Goal: Transaction & Acquisition: Obtain resource

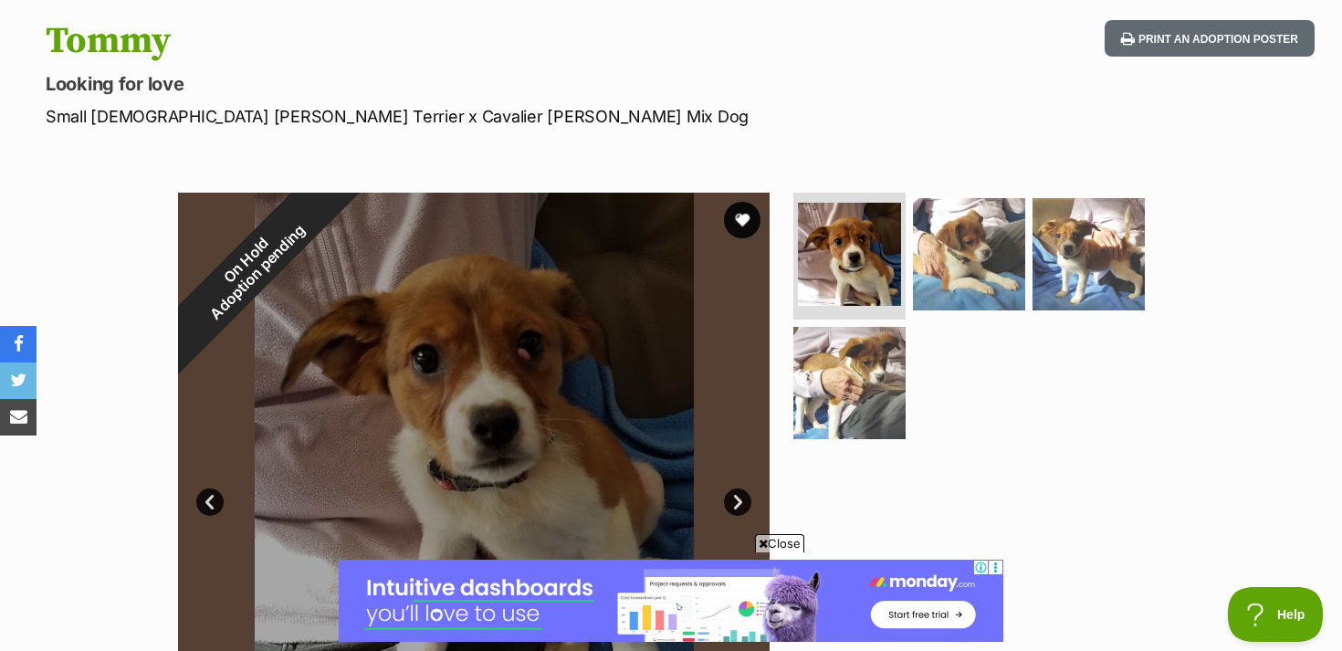
click at [791, 541] on span "Close" at bounding box center [779, 543] width 49 height 18
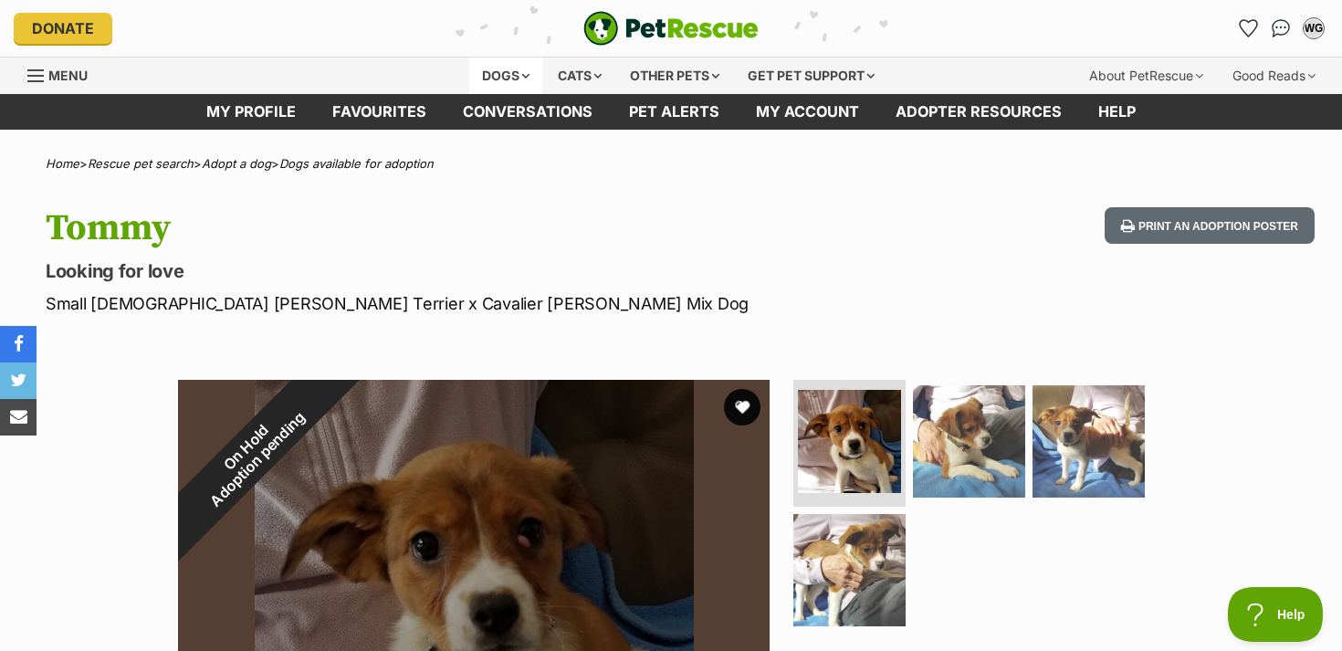
click at [512, 66] on div "Dogs" at bounding box center [505, 76] width 73 height 37
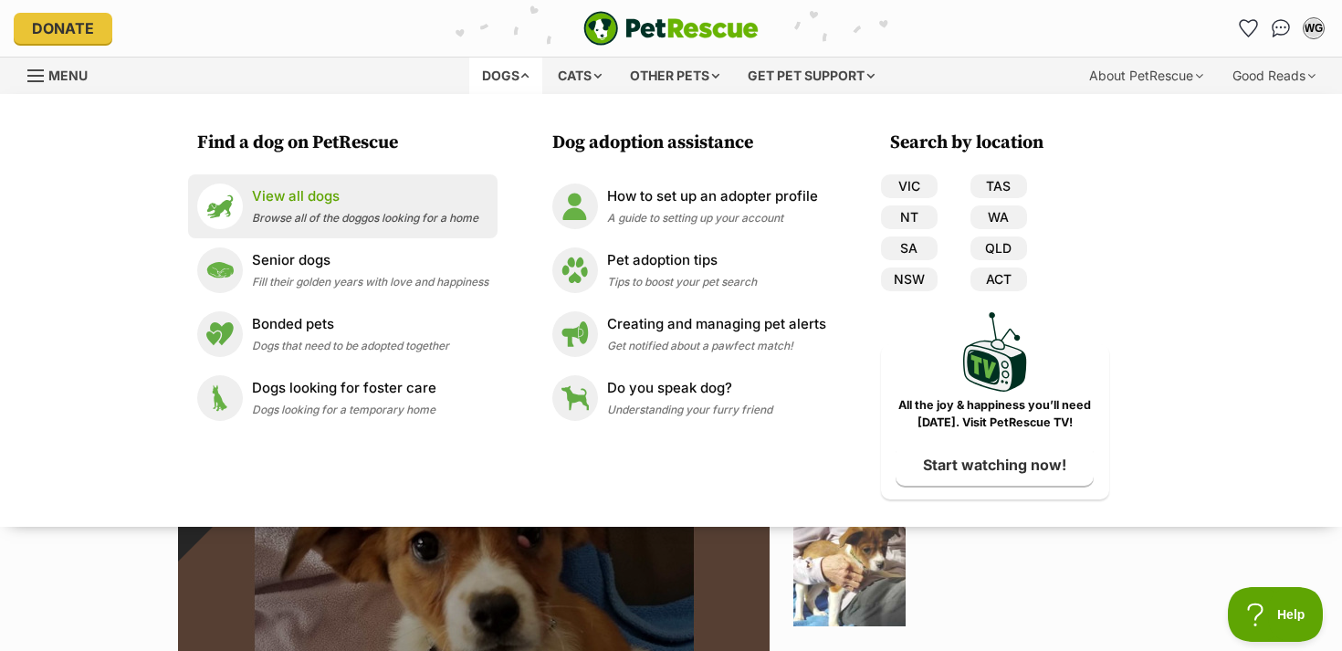
click at [269, 216] on span "Browse all of the doggos looking for a home" at bounding box center [365, 218] width 226 height 14
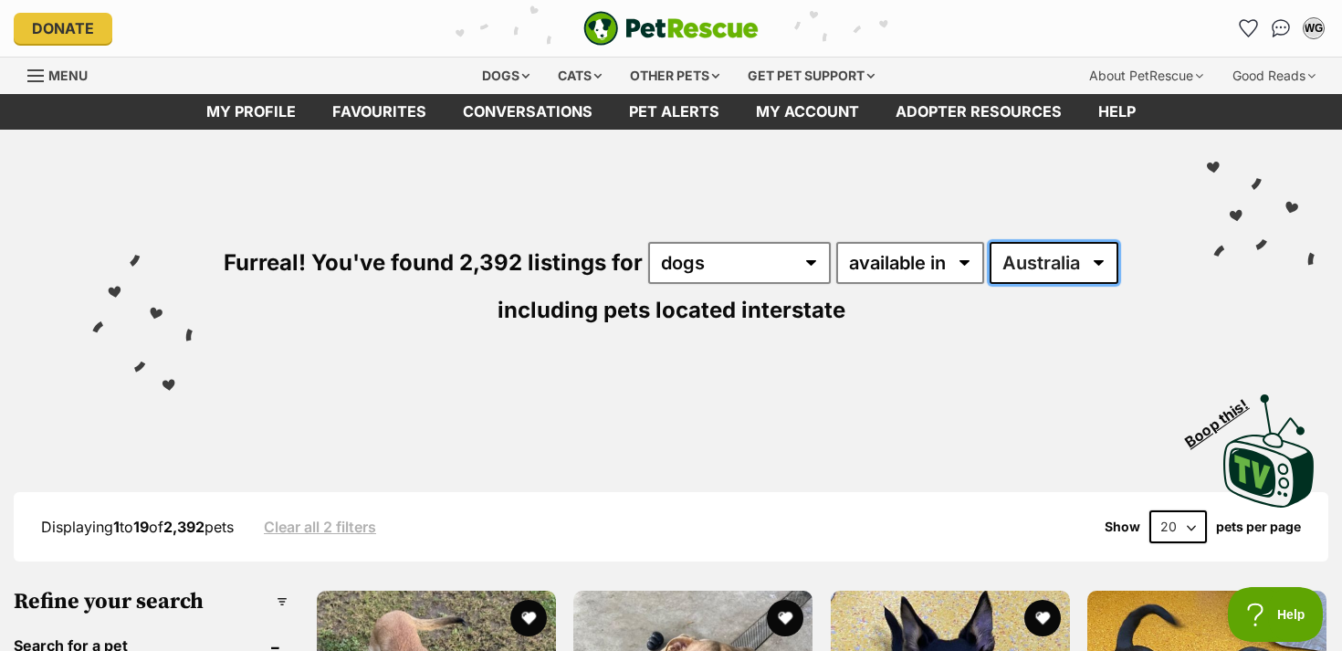
click at [1097, 266] on select "Australia ACT NSW NT QLD SA TAS VIC WA" at bounding box center [1053, 263] width 129 height 42
select select "NSW"
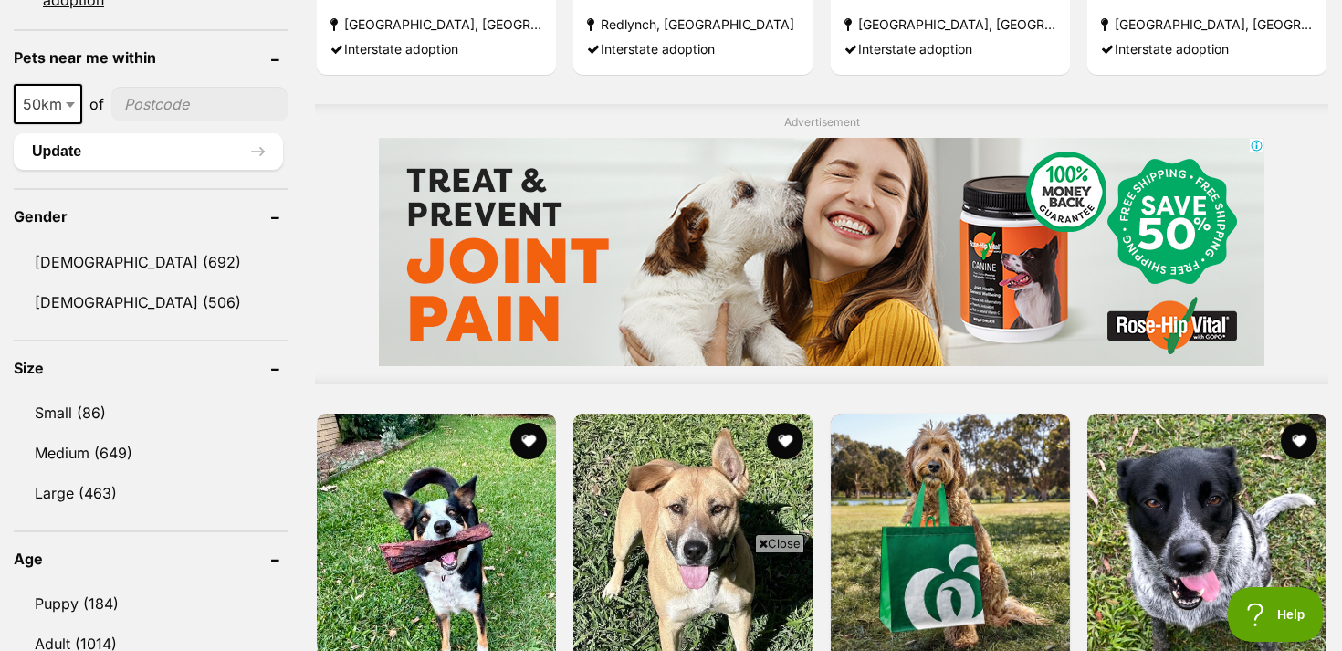
scroll to position [1383, 0]
click at [67, 102] on b at bounding box center [70, 103] width 9 height 5
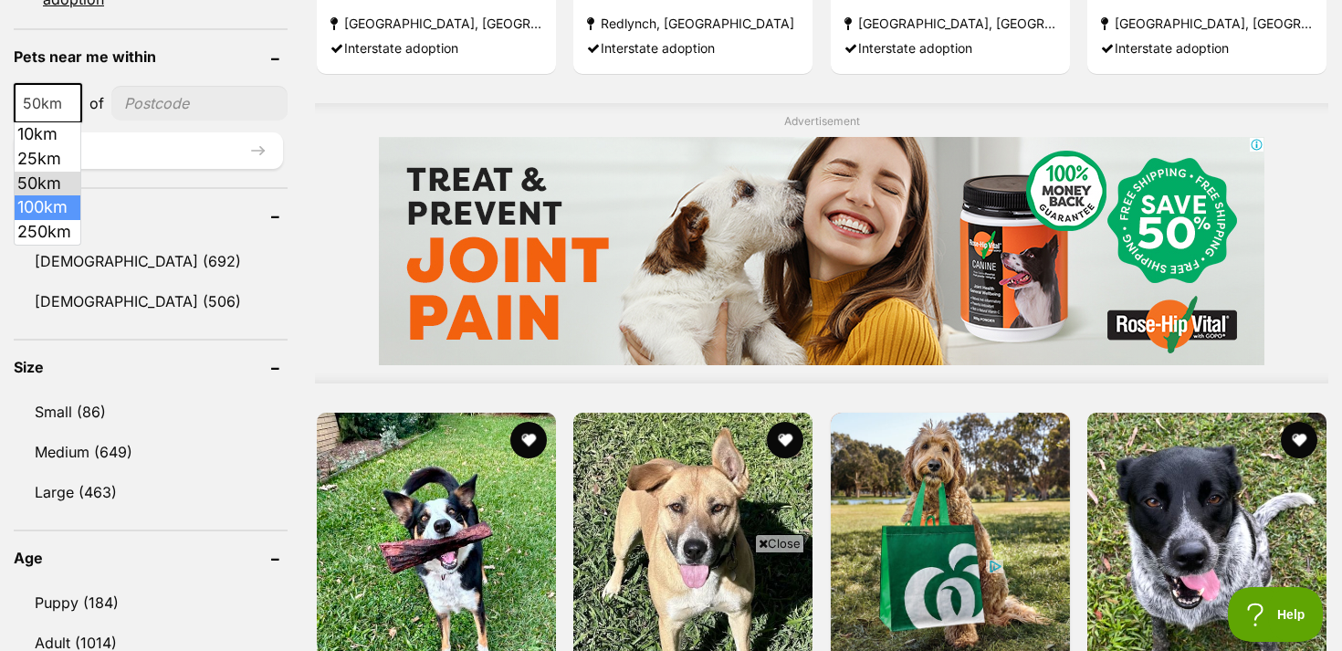
scroll to position [0, 0]
select select "100"
click at [184, 104] on input"] "postcode" at bounding box center [203, 103] width 170 height 35
type input"] "2000"
click at [325, 181] on div at bounding box center [821, 251] width 1013 height 228
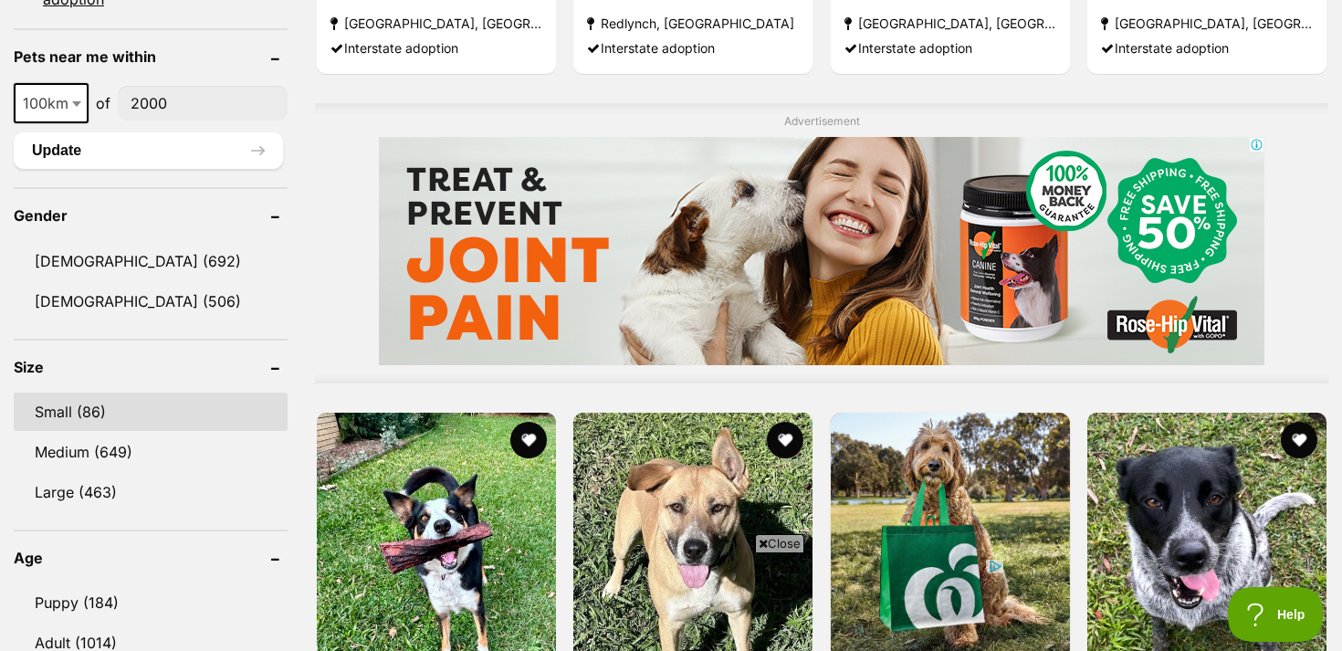
click at [96, 405] on link "Small (86)" at bounding box center [151, 411] width 274 height 38
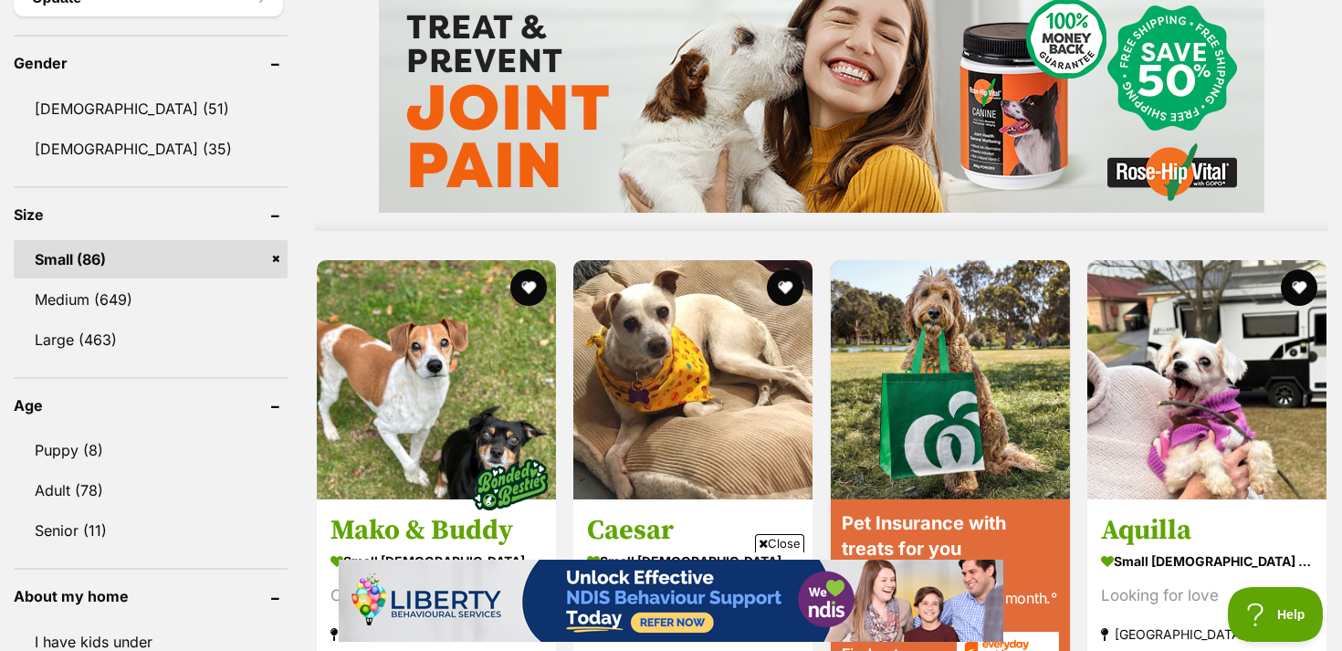
scroll to position [1601, 0]
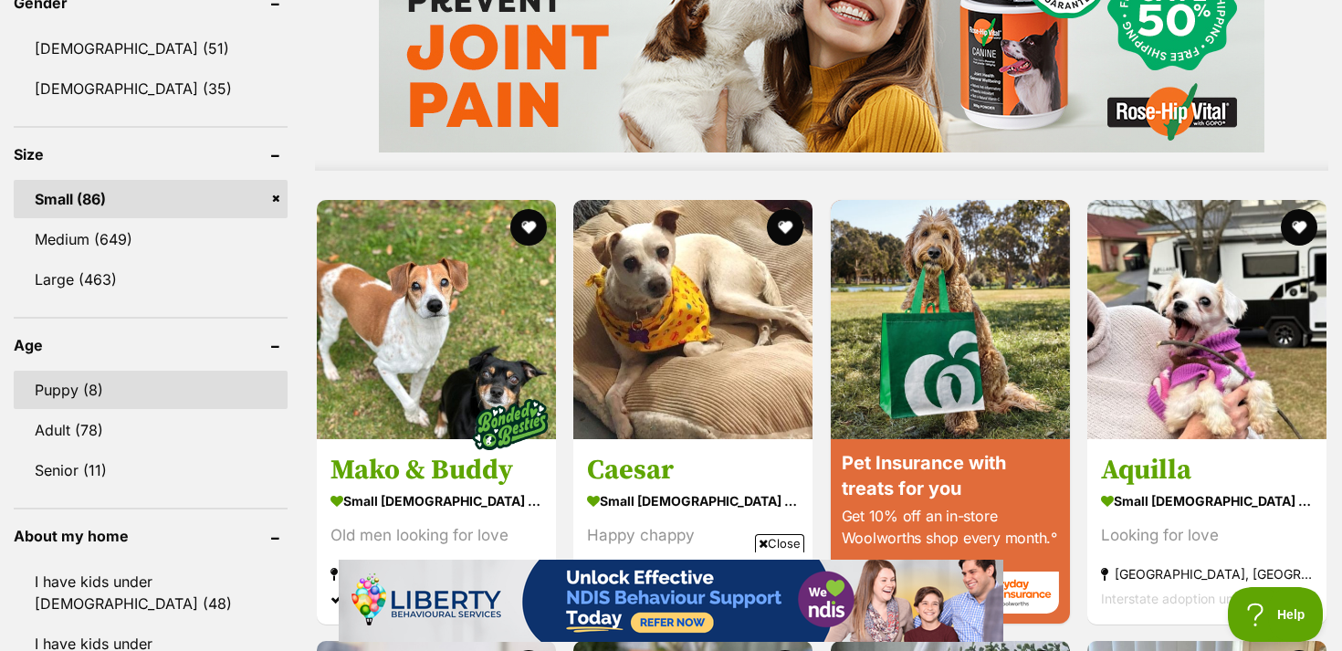
click at [83, 392] on link "Puppy (8)" at bounding box center [151, 390] width 274 height 38
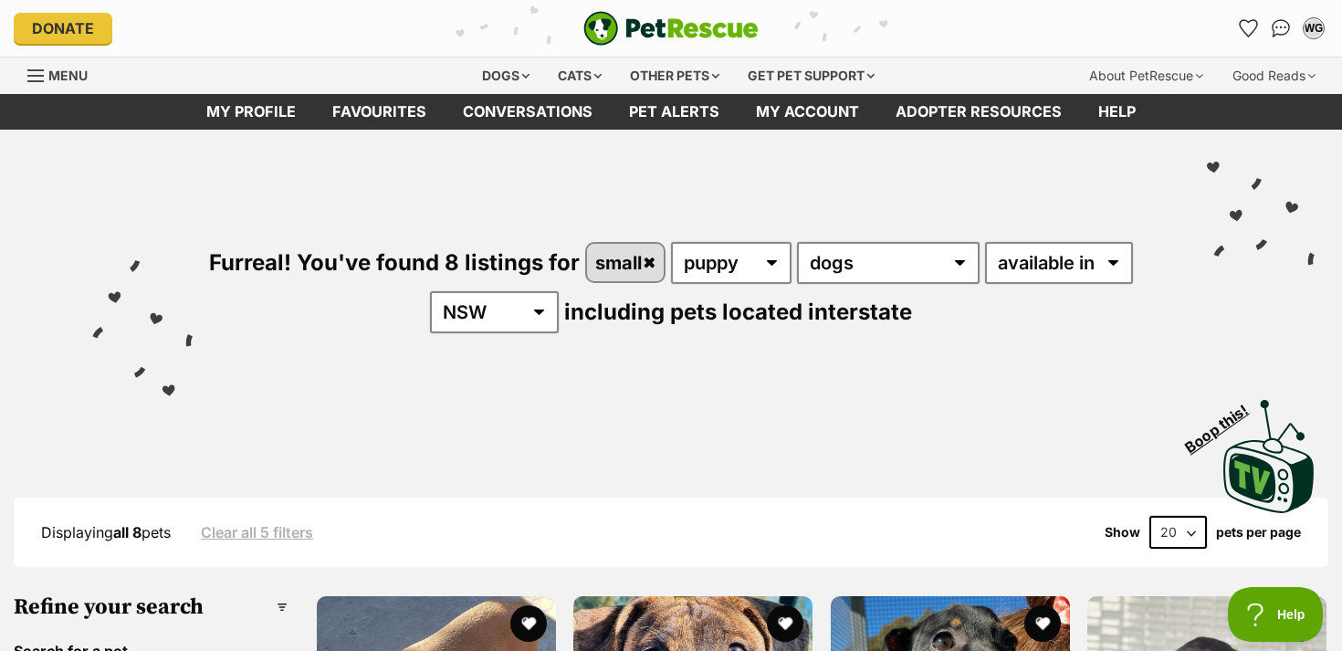
click at [179, 193] on div "Furreal! You've found 8 listings for small any age puppy adult senior any type …" at bounding box center [670, 257] width 1287 height 254
click at [287, 383] on div "Visit PetRescue TV (external site) Boop this!" at bounding box center [670, 449] width 1287 height 133
click at [769, 264] on select "any age puppy adult senior" at bounding box center [731, 263] width 120 height 42
click at [543, 308] on select "Australia ACT NSW NT QLD SA TAS VIC WA" at bounding box center [494, 312] width 129 height 42
select select "QLD"
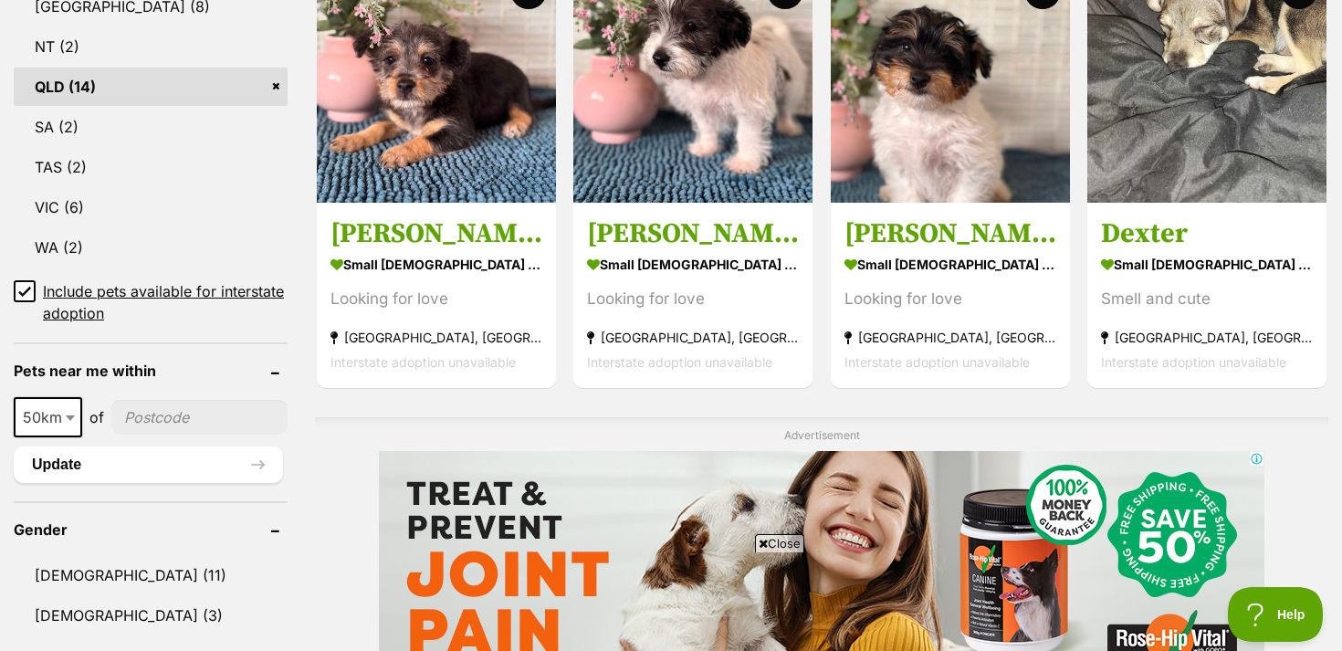
scroll to position [1104, 0]
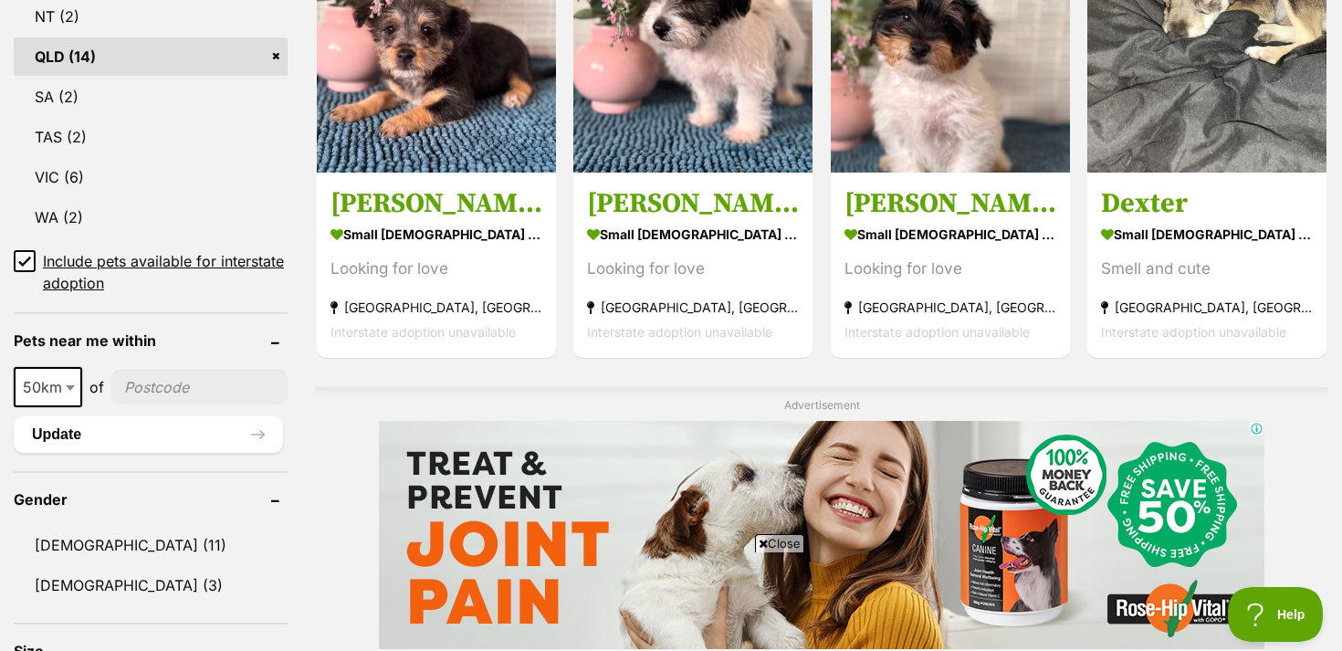
click at [64, 393] on span at bounding box center [72, 387] width 18 height 40
select select "100"
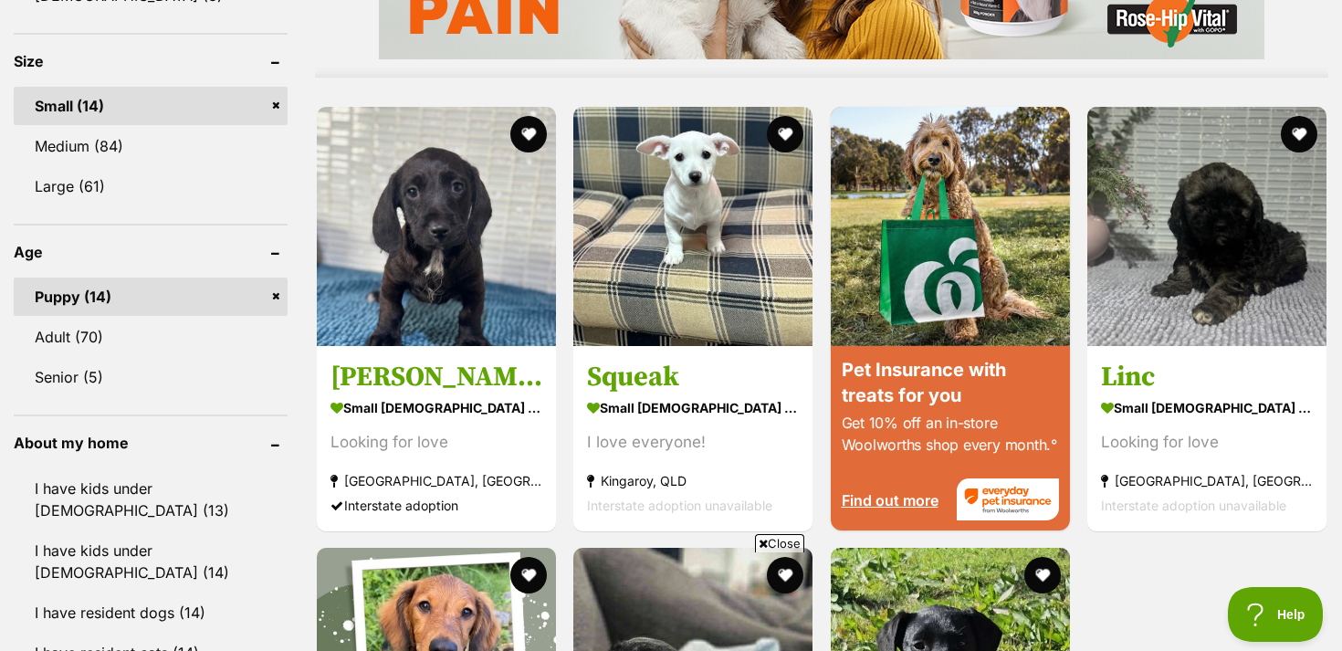
scroll to position [1748, 0]
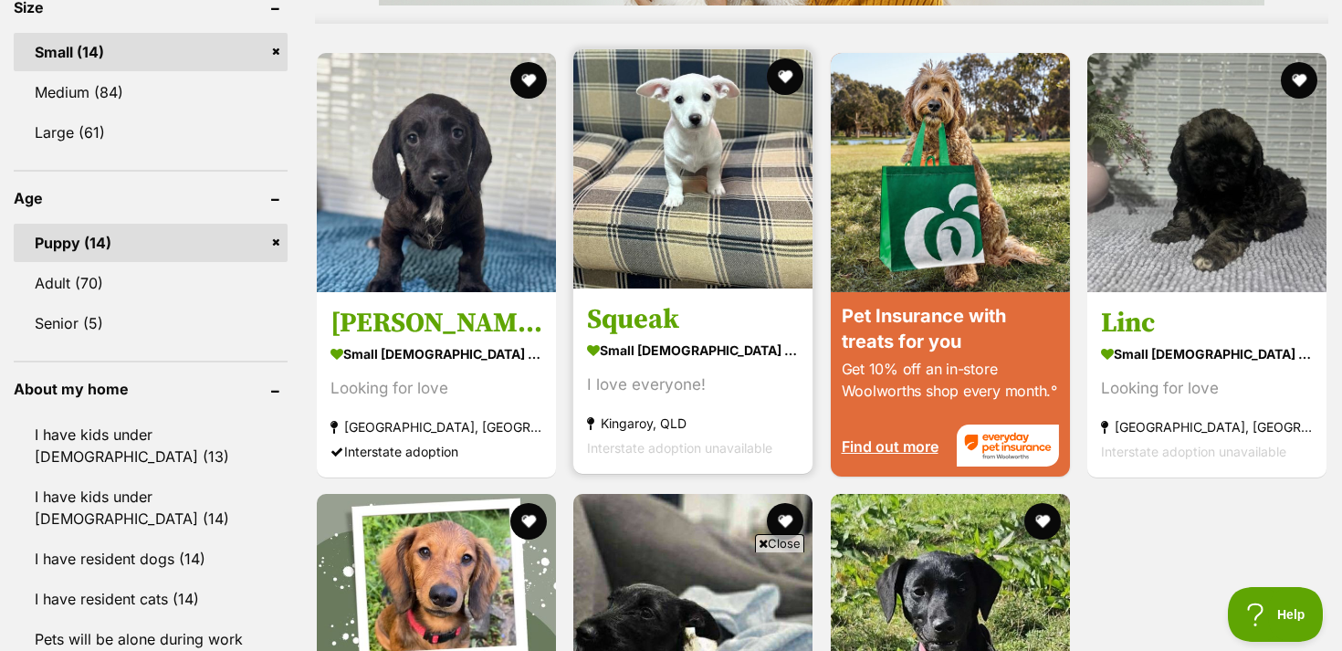
click at [706, 167] on img at bounding box center [692, 168] width 239 height 239
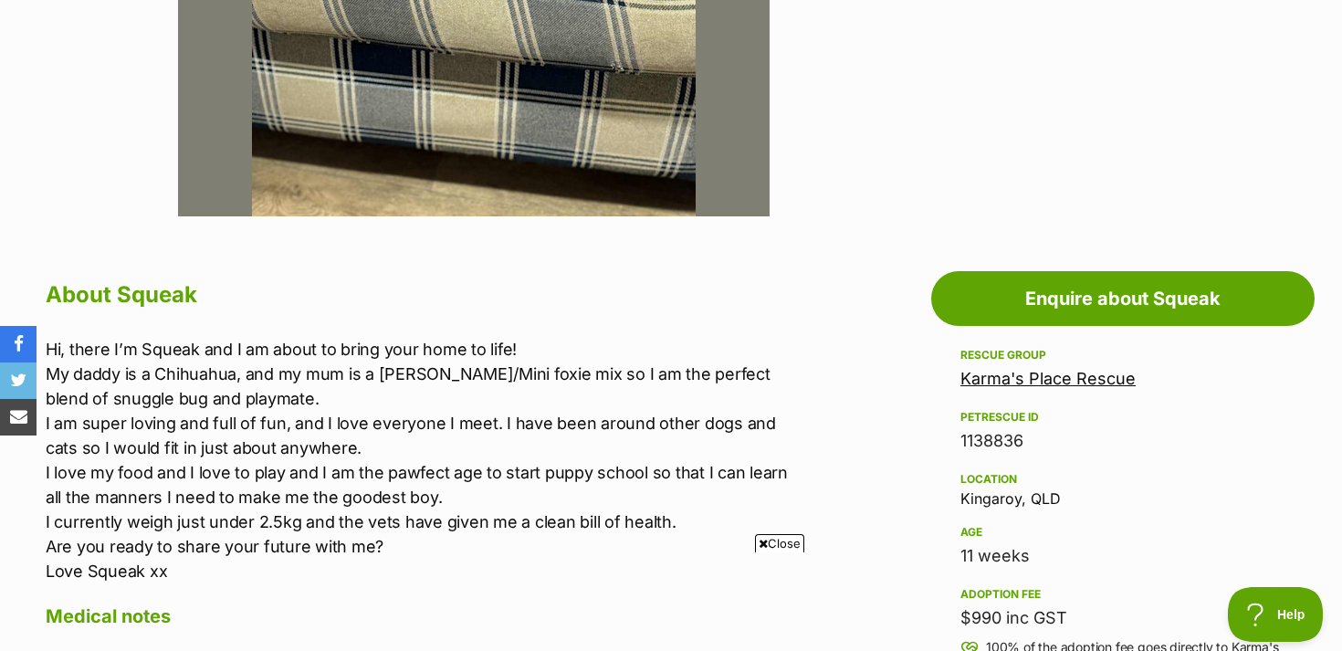
click at [784, 543] on span "Close" at bounding box center [779, 543] width 49 height 18
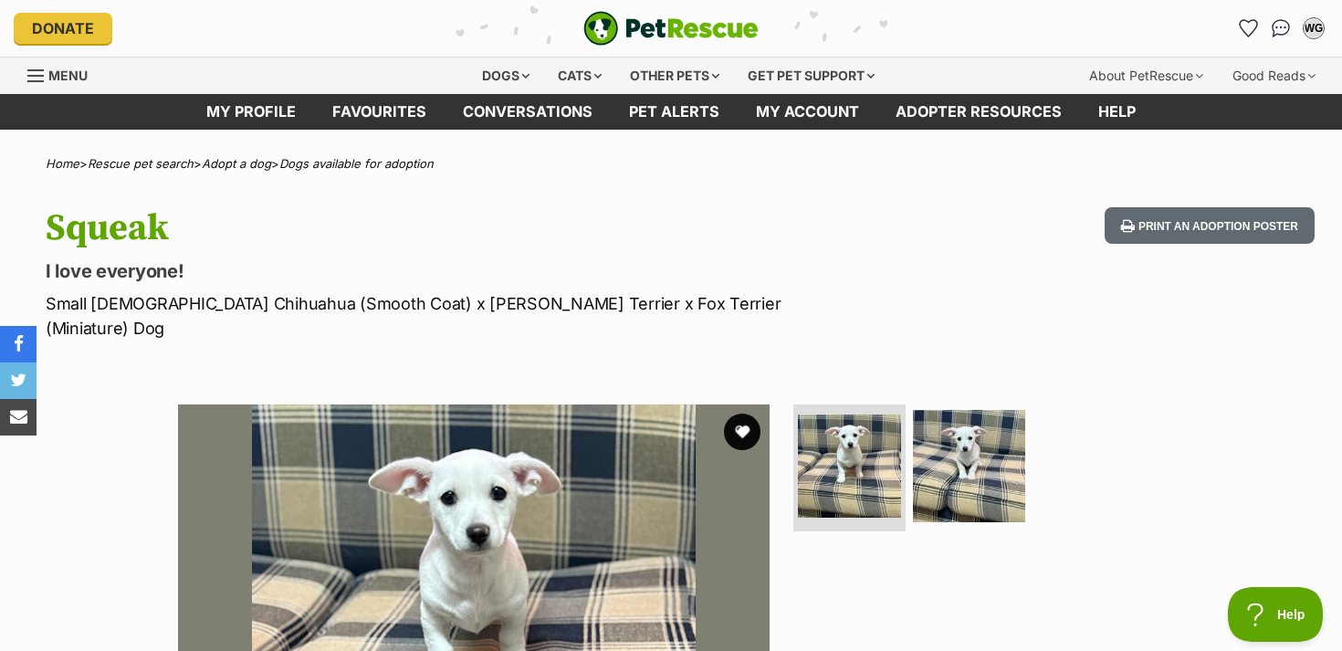
click at [849, 222] on div "Squeak I love everyone! Small Male Chihuahua (Smooth Coat) x Jack Russell Terri…" at bounding box center [671, 273] width 1342 height 133
click at [959, 431] on img at bounding box center [969, 465] width 118 height 118
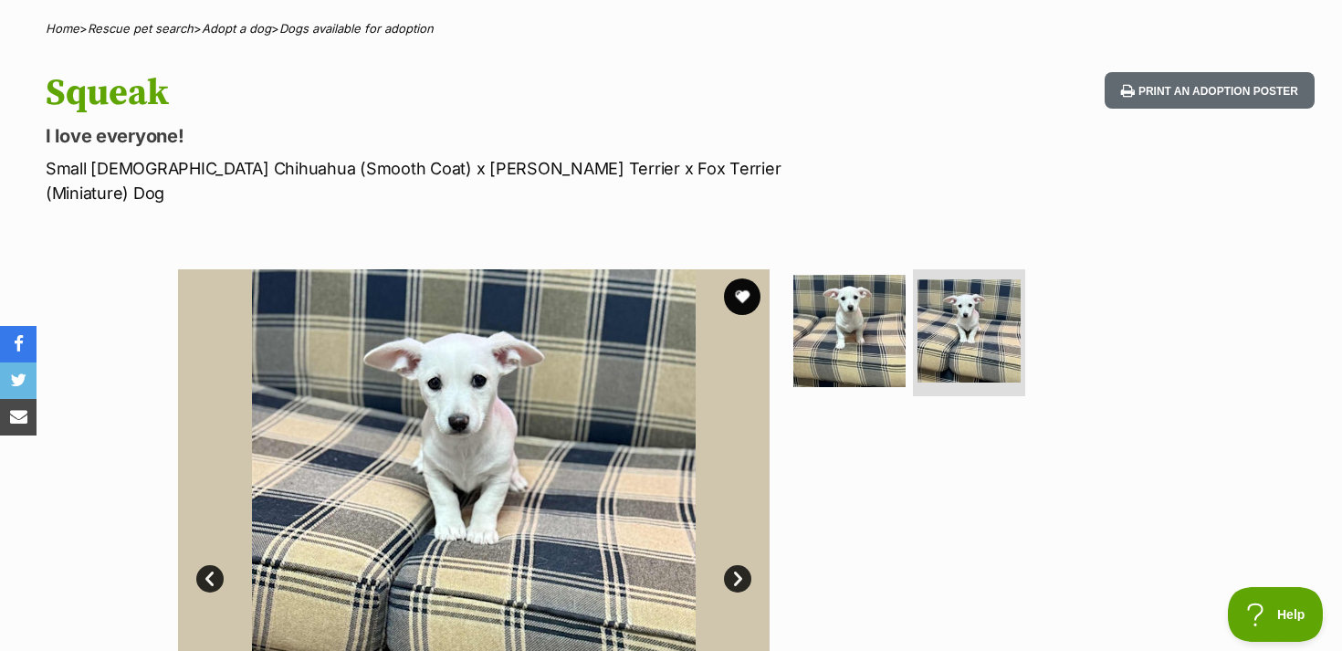
scroll to position [99, 0]
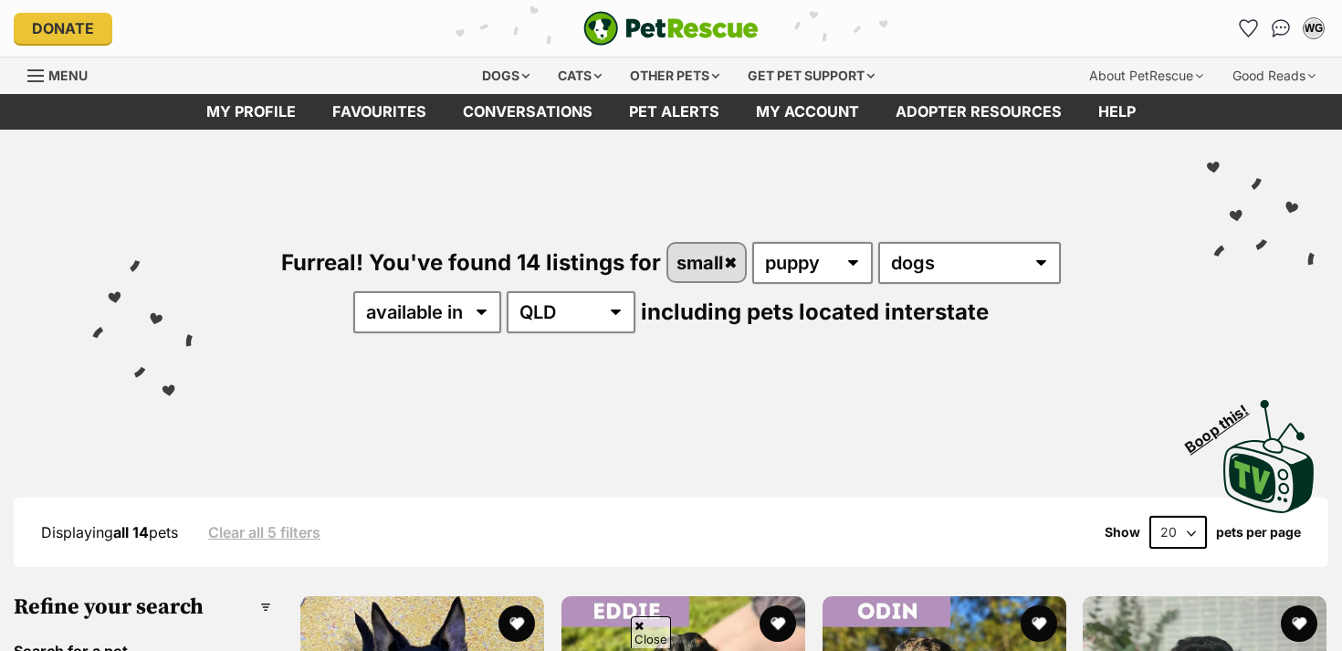
select select "100"
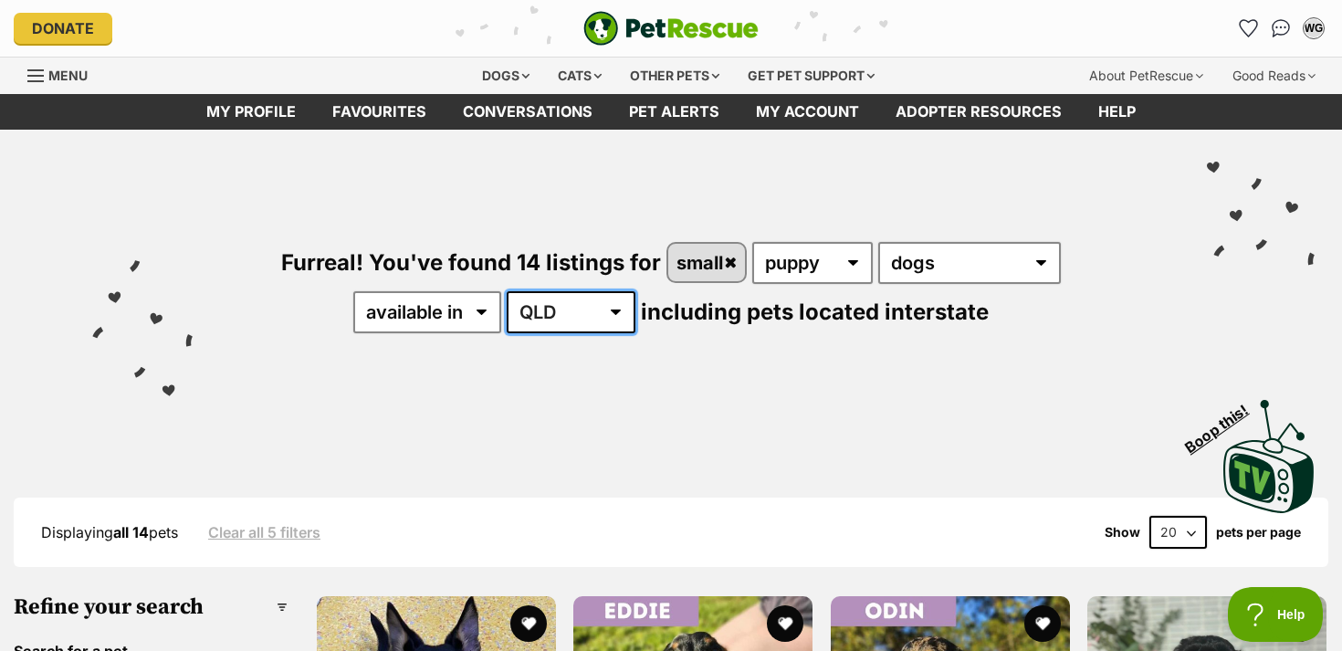
click at [618, 303] on select "Australia ACT NSW NT QLD SA TAS VIC WA" at bounding box center [571, 312] width 129 height 42
select select "any"
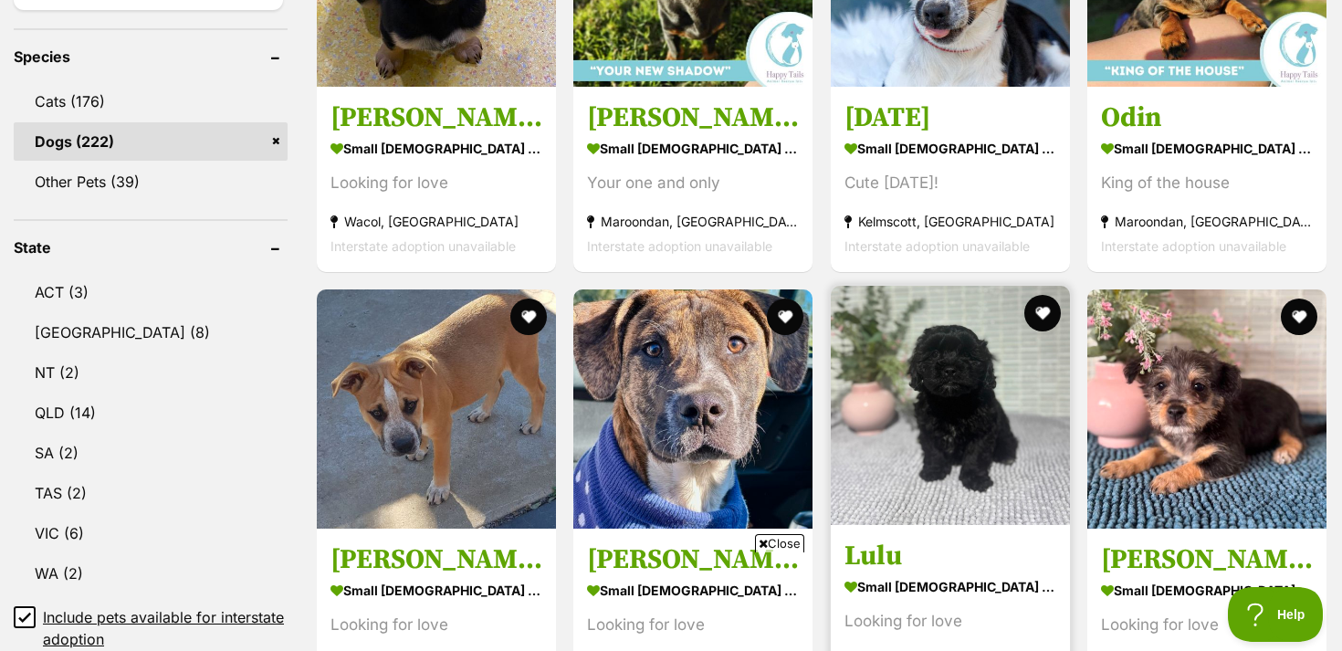
scroll to position [955, 0]
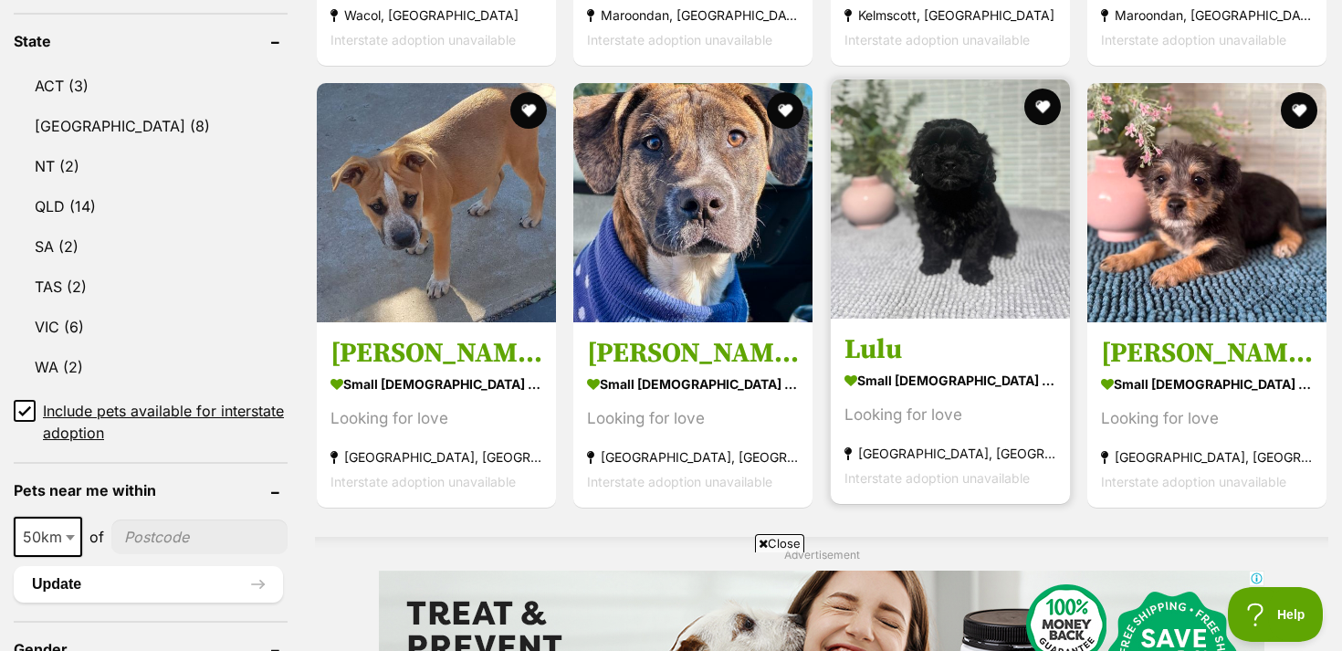
click at [915, 377] on strong "small [DEMOGRAPHIC_DATA] Dog" at bounding box center [950, 380] width 212 height 26
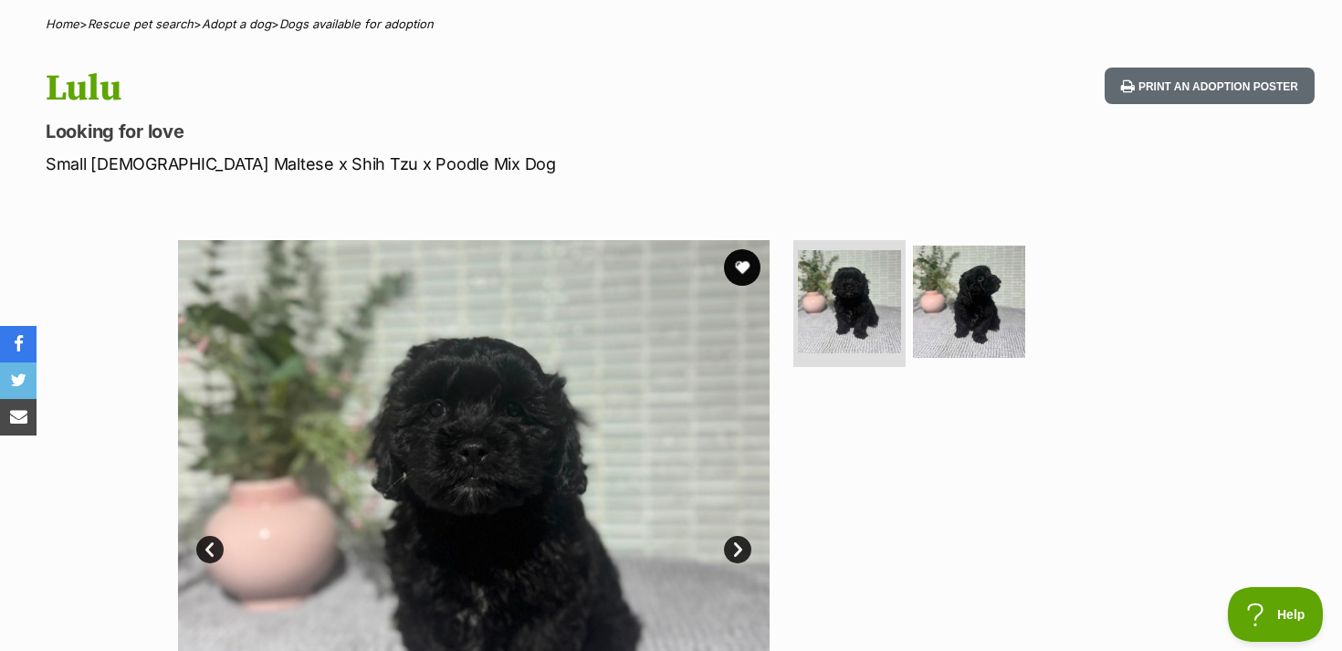
scroll to position [5, 0]
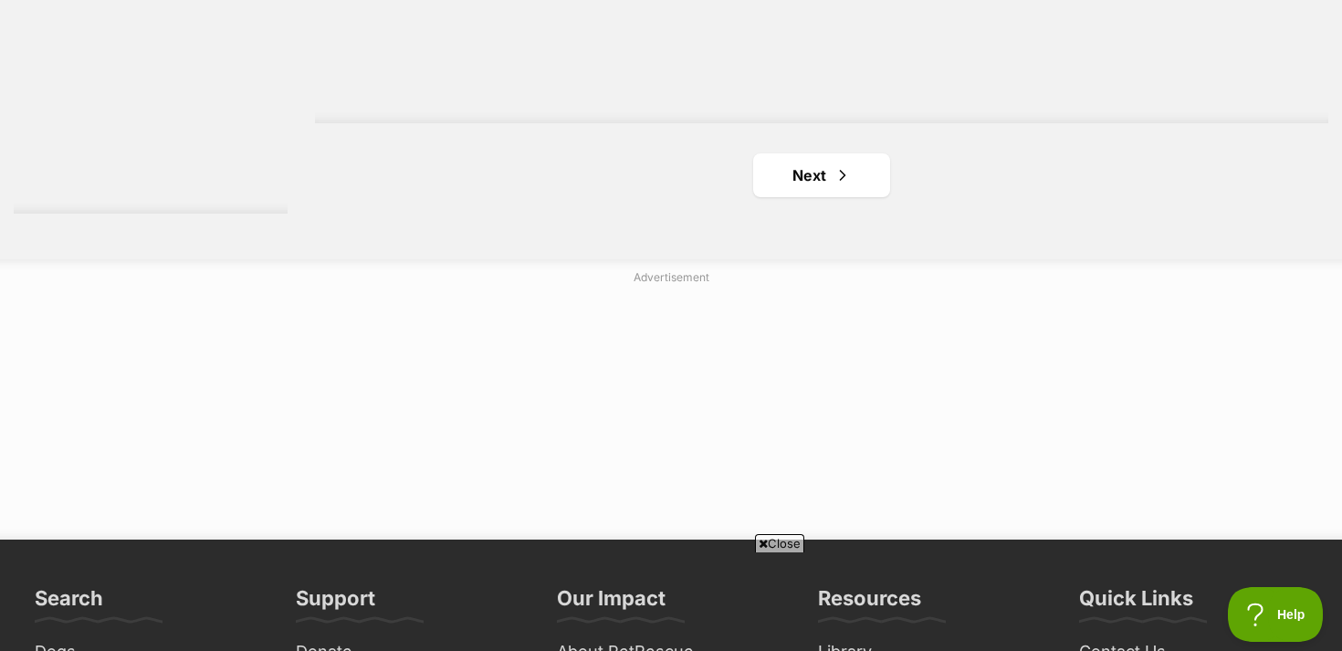
scroll to position [3291, 0]
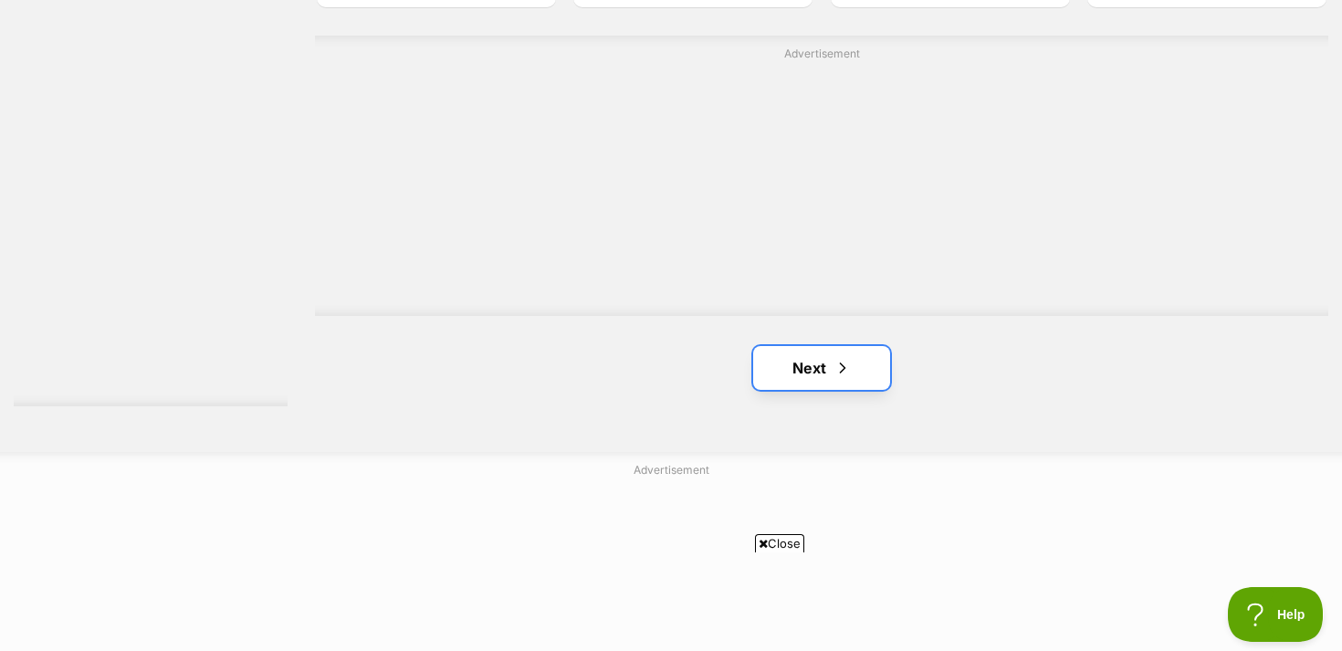
click at [813, 375] on link "Next" at bounding box center [821, 368] width 137 height 44
